Goal: Information Seeking & Learning: Learn about a topic

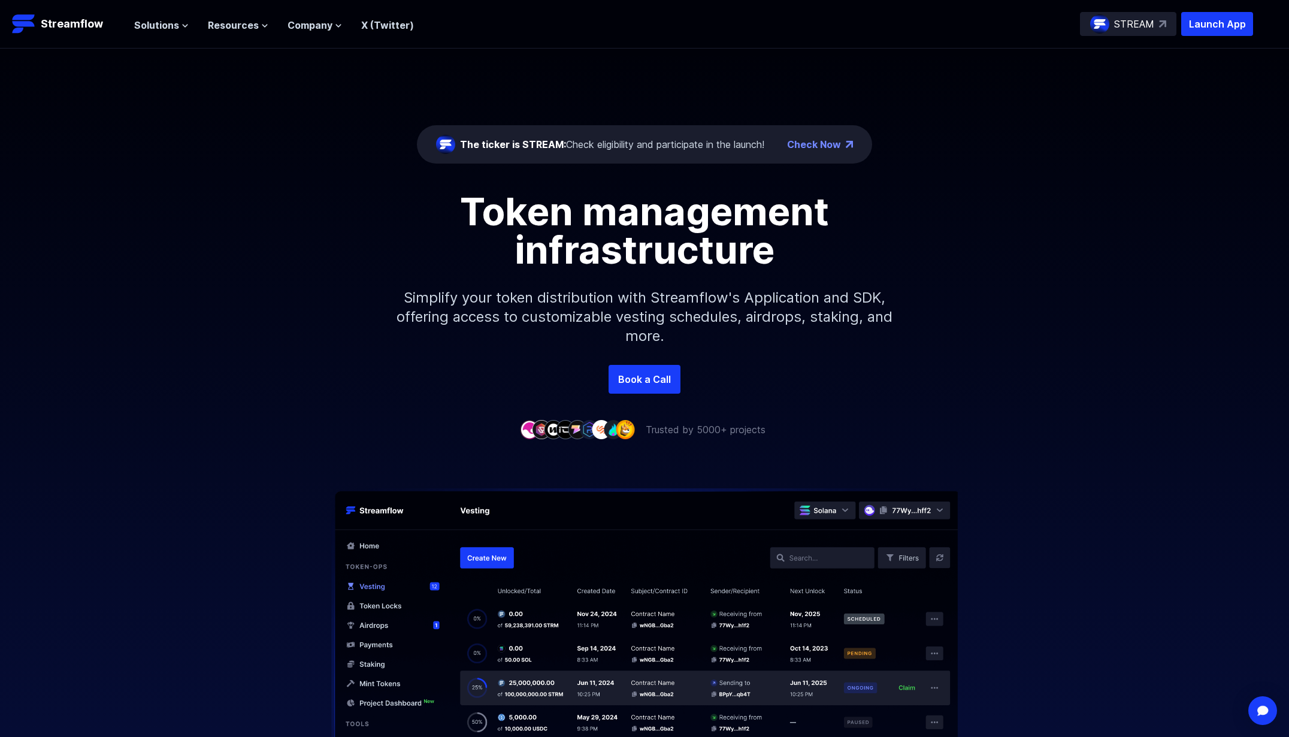
drag, startPoint x: 368, startPoint y: 173, endPoint x: 297, endPoint y: 175, distance: 71.3
click at [368, 173] on div "The ticker is STREAM: Check eligibility and participate in the launch! Check No…" at bounding box center [644, 207] width 1289 height 316
click at [1144, 24] on p "STREAM" at bounding box center [1134, 24] width 40 height 14
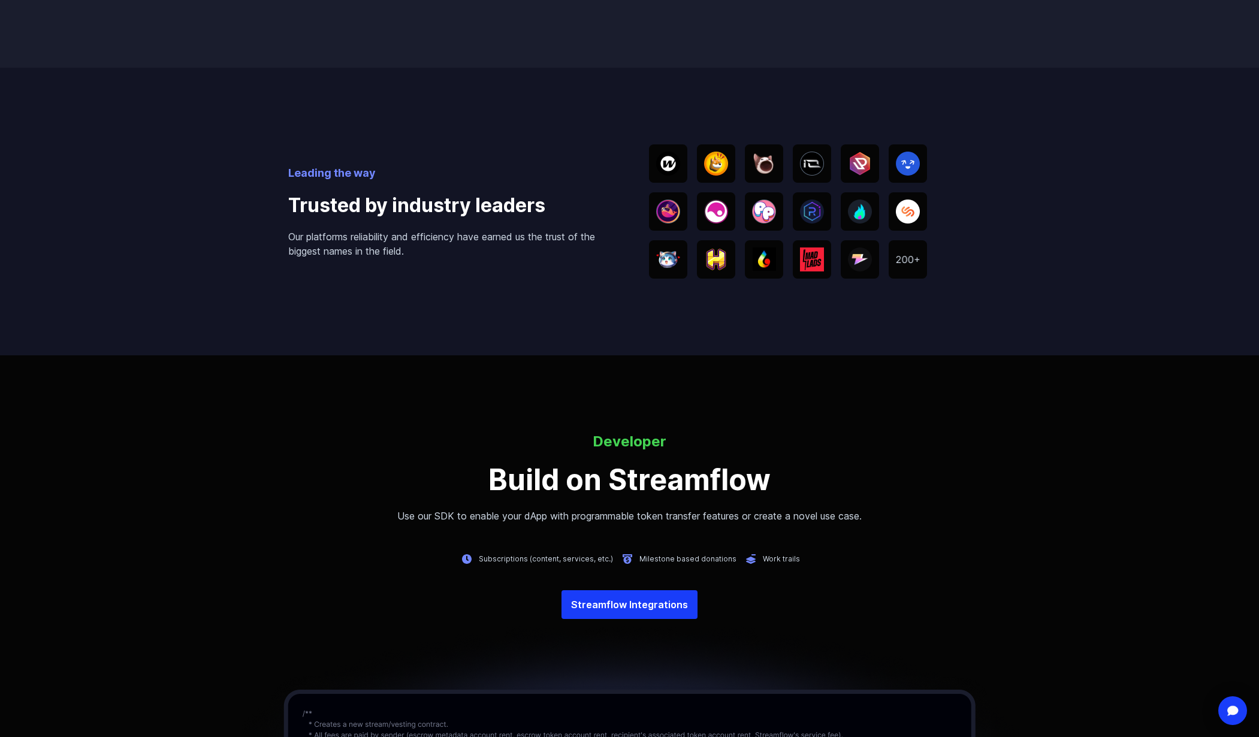
scroll to position [2376, 0]
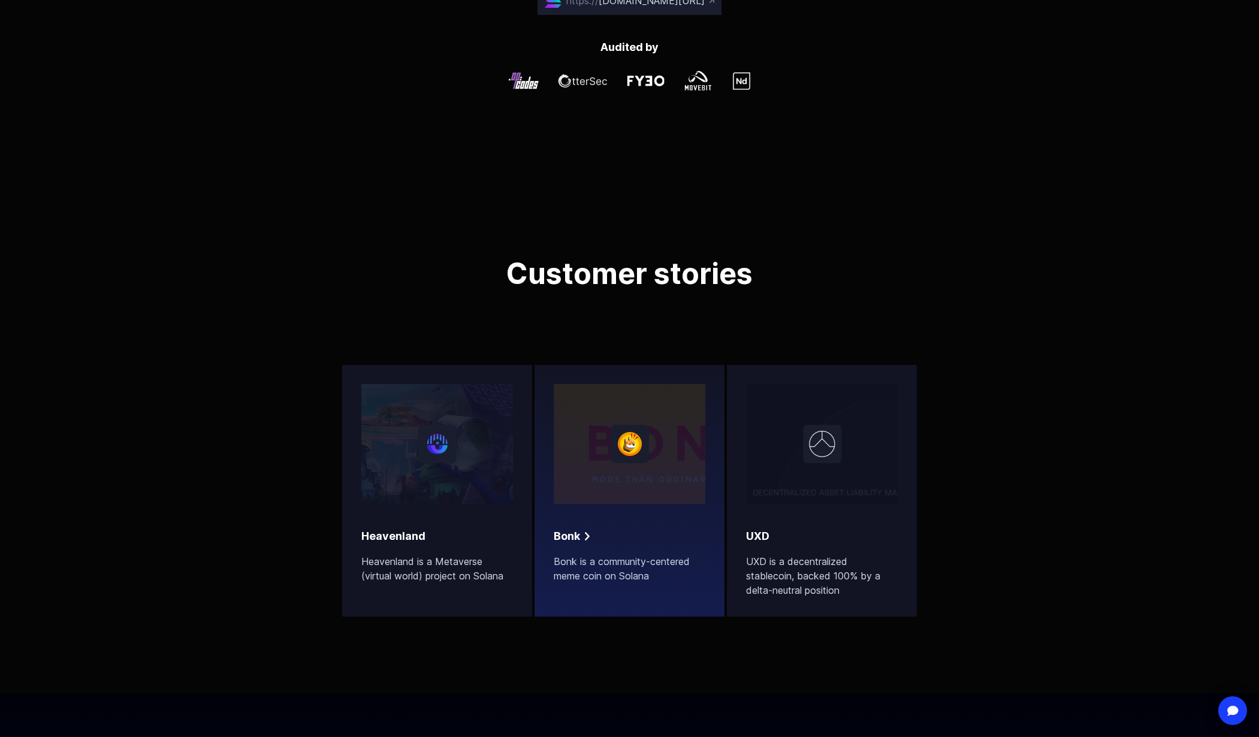
click at [665, 546] on div "[PERSON_NAME] [PERSON_NAME] is a community-centered meme coin on [GEOGRAPHIC_DA…" at bounding box center [630, 555] width 152 height 55
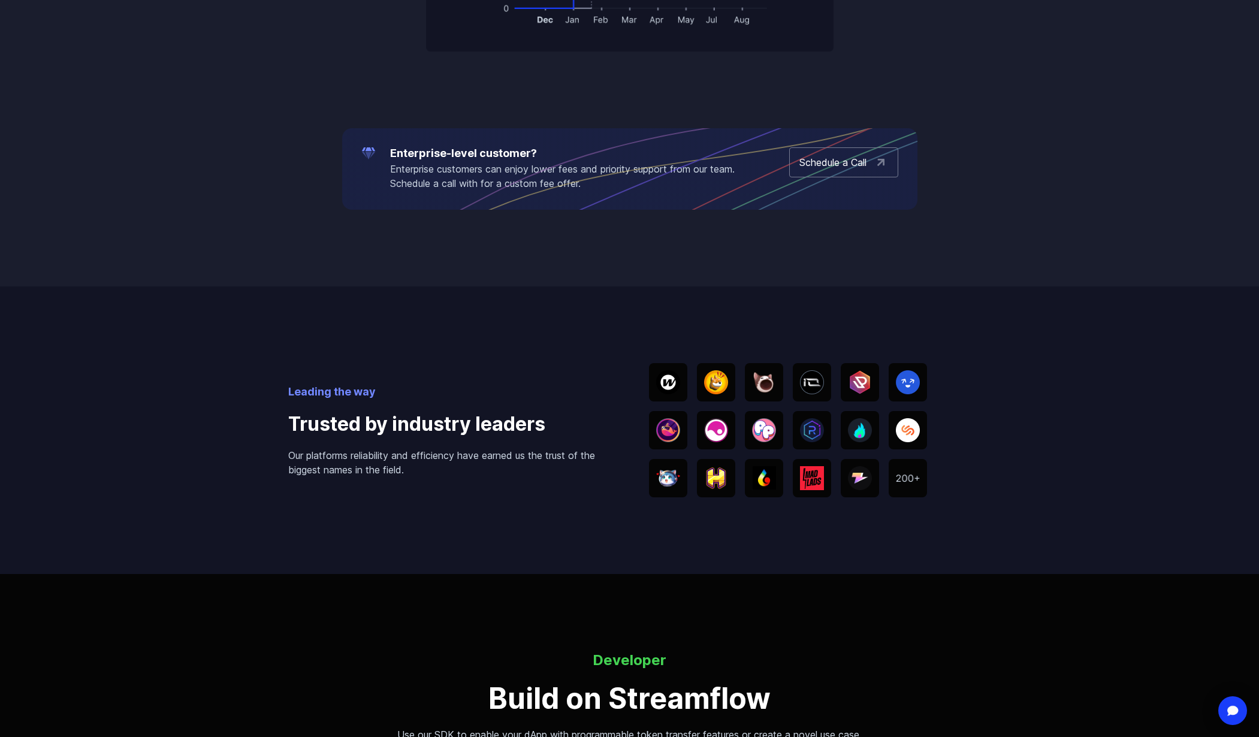
scroll to position [2172, 0]
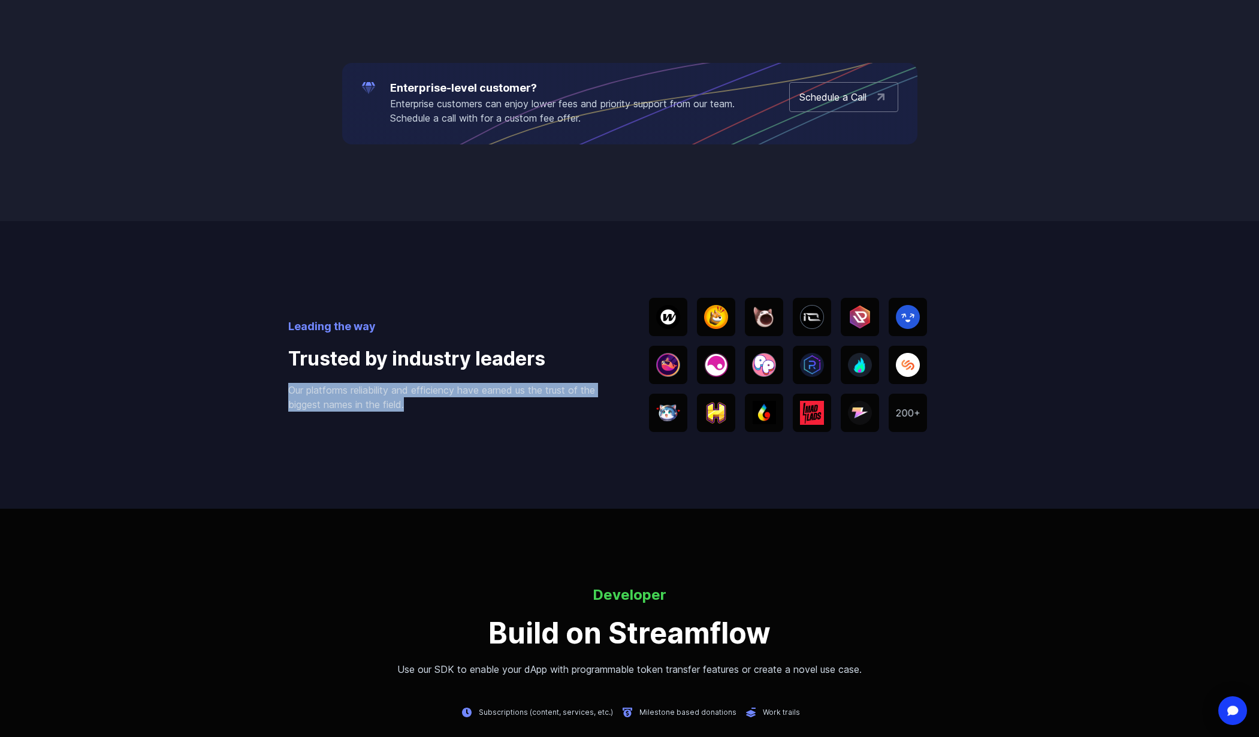
drag, startPoint x: 277, startPoint y: 380, endPoint x: 436, endPoint y: 406, distance: 161.4
click at [436, 406] on div "Leading the way Trusted by industry leaders Our platforms reliability and effic…" at bounding box center [629, 365] width 1259 height 288
click at [428, 411] on div at bounding box center [428, 411] width 0 height 0
click at [506, 427] on div "Leading the way Trusted by industry leaders Our platforms reliability and effic…" at bounding box center [629, 365] width 683 height 288
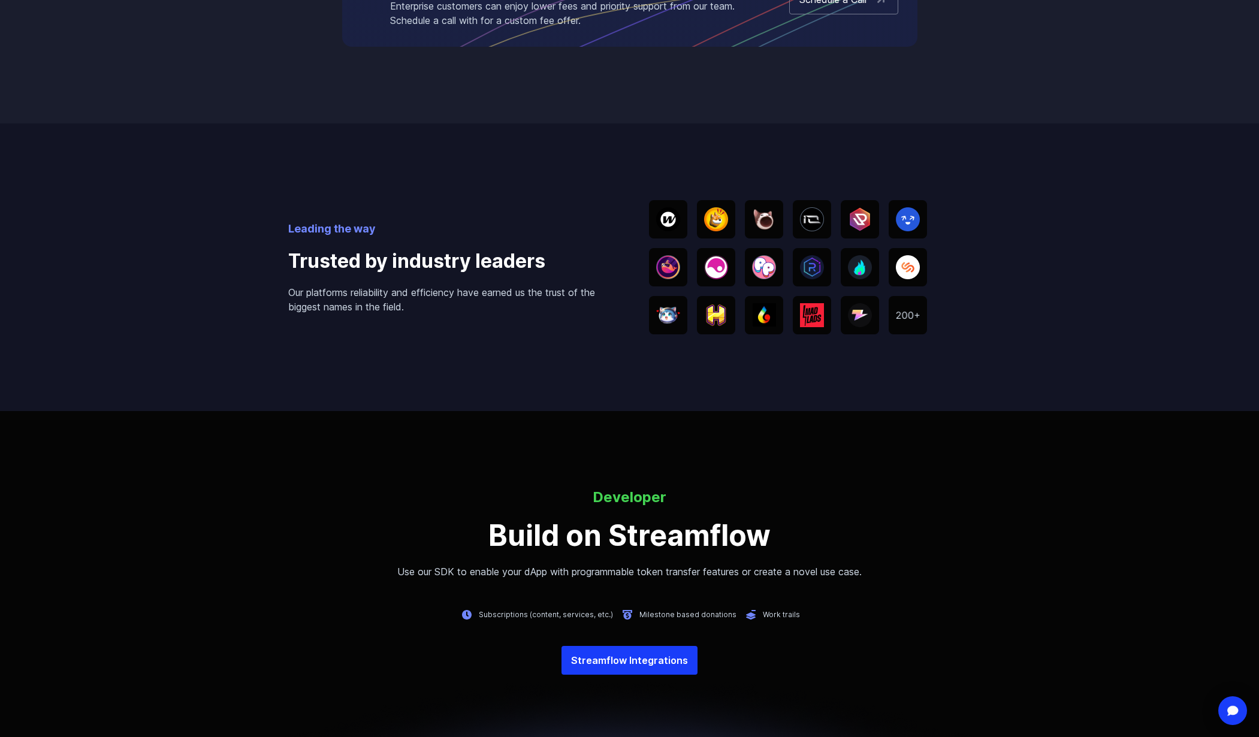
click at [896, 313] on img at bounding box center [908, 316] width 24 height 8
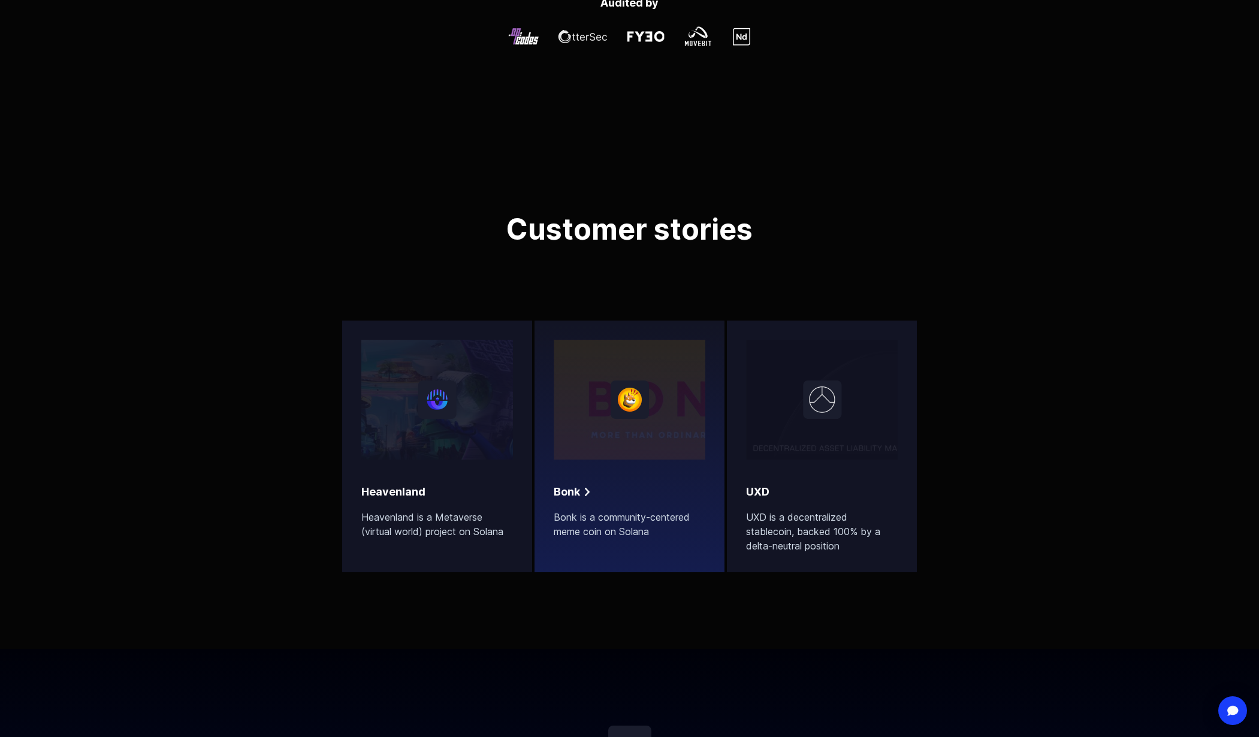
scroll to position [3647, 0]
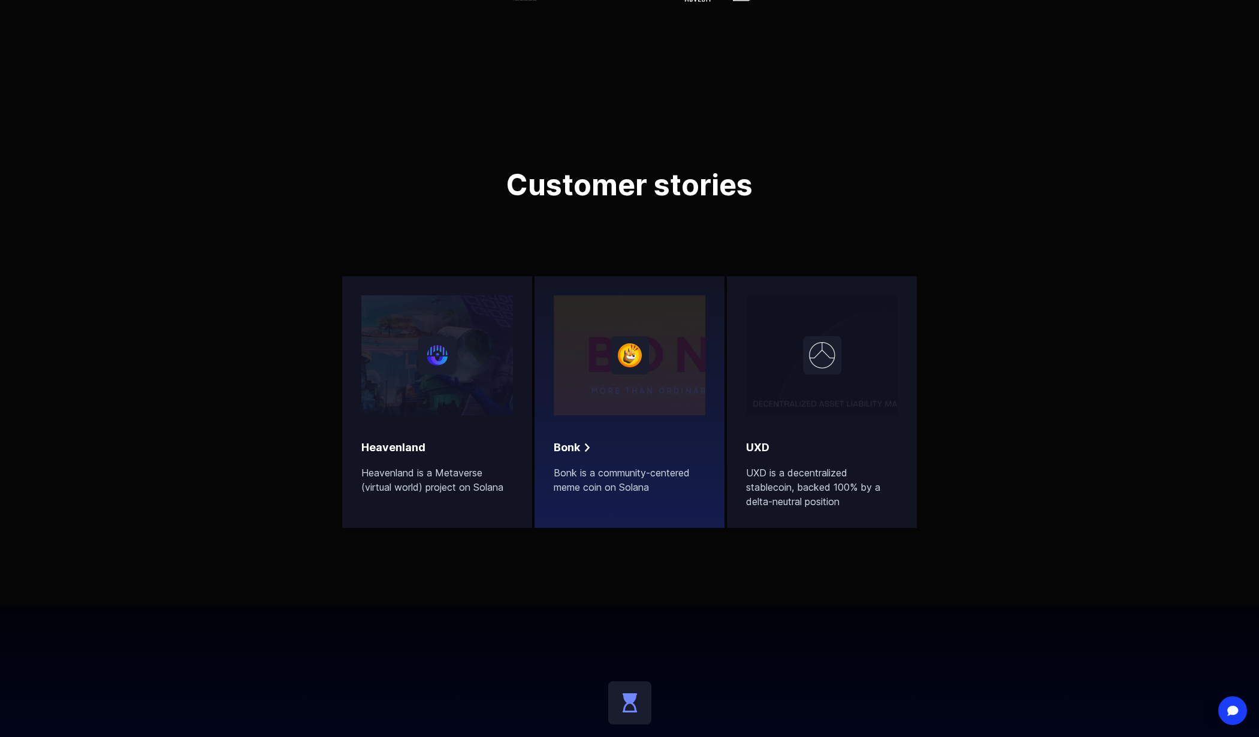
click at [664, 473] on p "Bonk is a community-centered meme coin on Solana" at bounding box center [630, 480] width 152 height 29
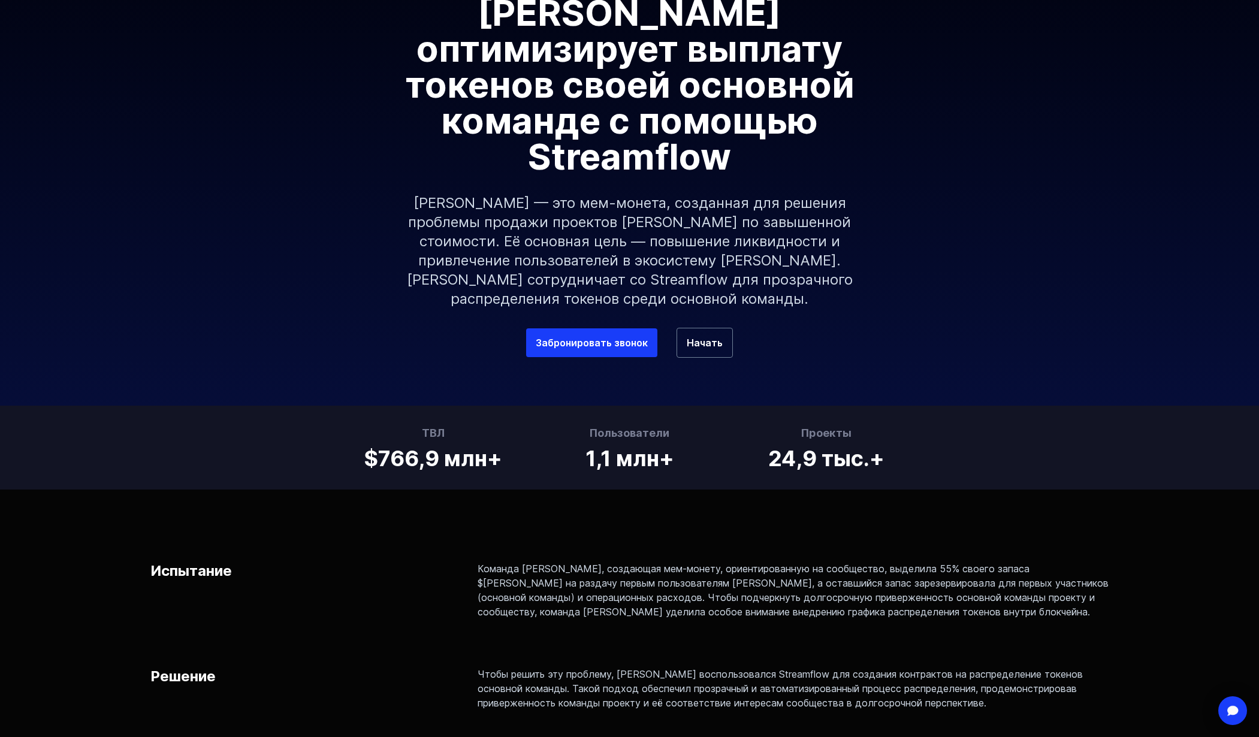
scroll to position [201, 0]
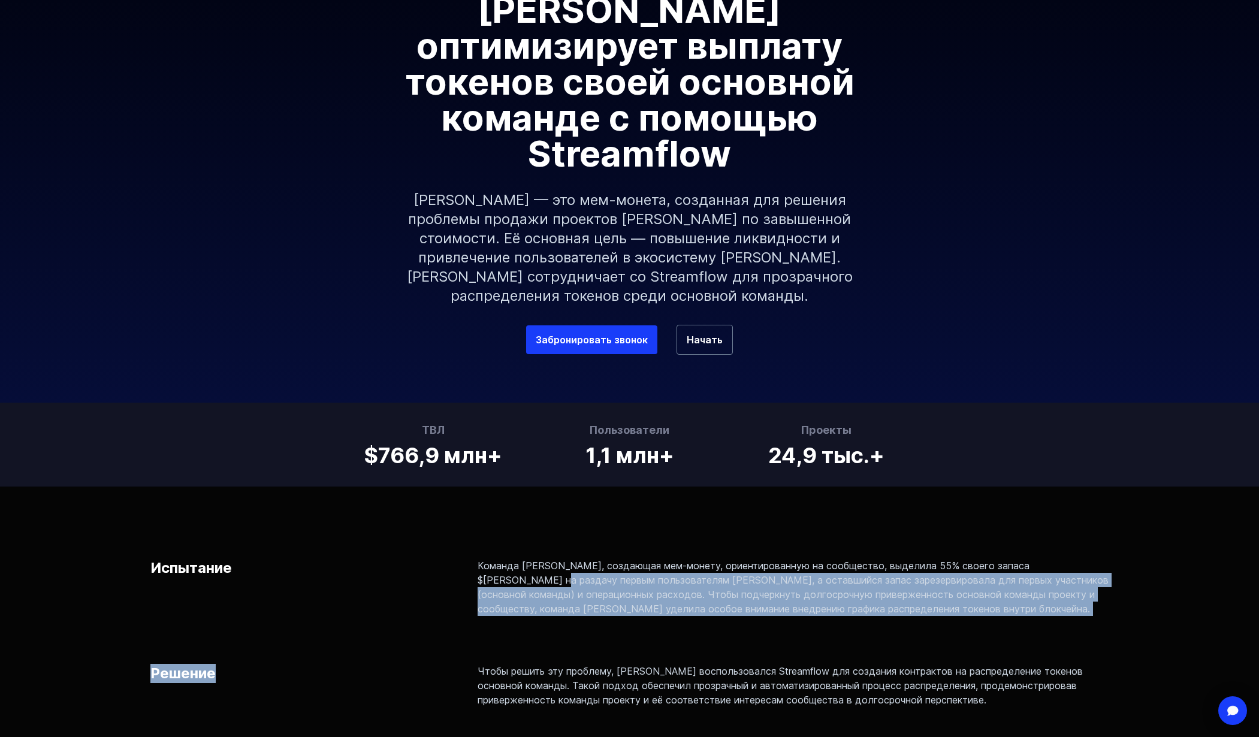
drag, startPoint x: 484, startPoint y: 527, endPoint x: 863, endPoint y: 565, distance: 381.7
click at [863, 565] on div "Испытание Команда Bonk, создающая мем-монету, ориентированную на сообщество, вы…" at bounding box center [629, 735] width 959 height 355
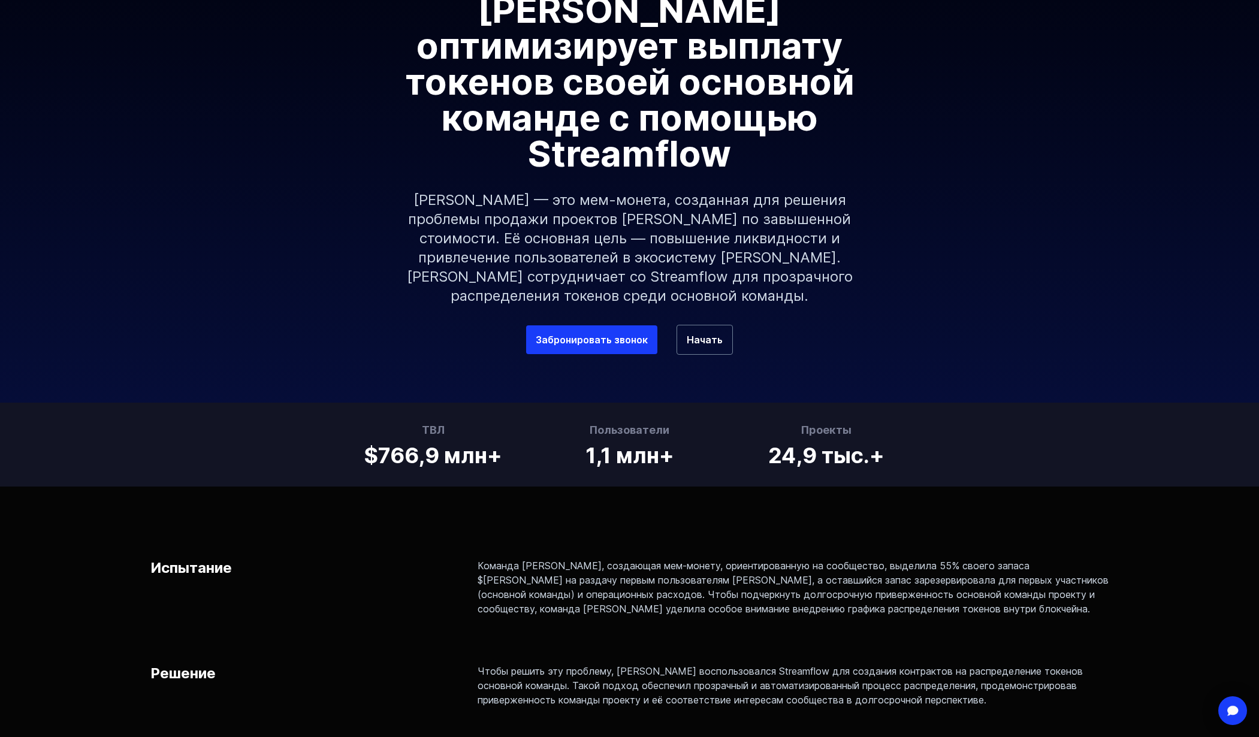
drag, startPoint x: 525, startPoint y: 541, endPoint x: 736, endPoint y: 552, distance: 211.2
click at [735, 560] on font "Команда Bonk, создающая мем-монету, ориентированную на сообщество, выделила 55%…" at bounding box center [793, 587] width 631 height 55
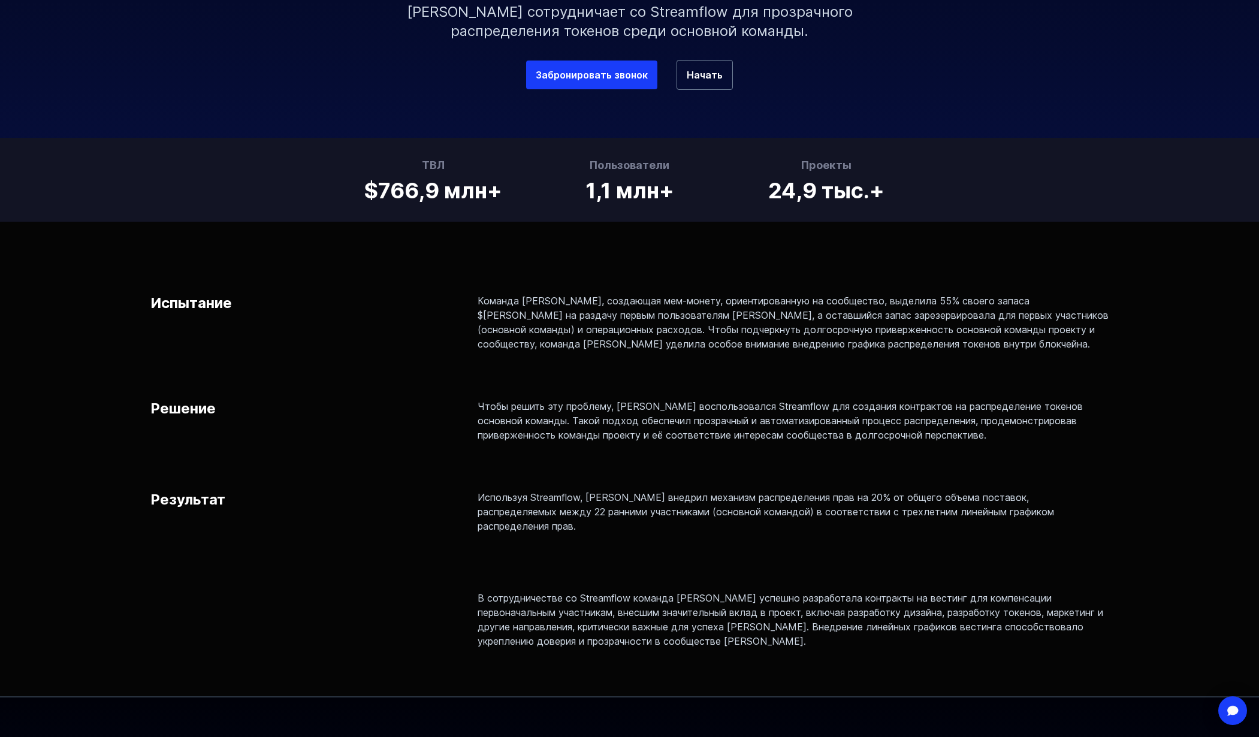
scroll to position [1114, 0]
